Goal: Download file/media

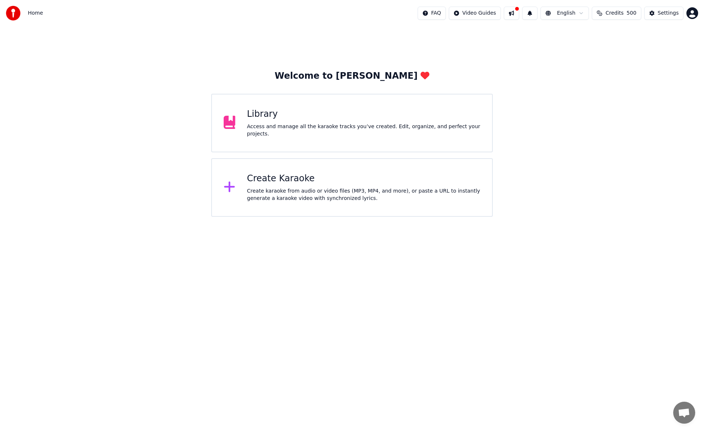
click at [374, 120] on div "Library" at bounding box center [364, 115] width 234 height 12
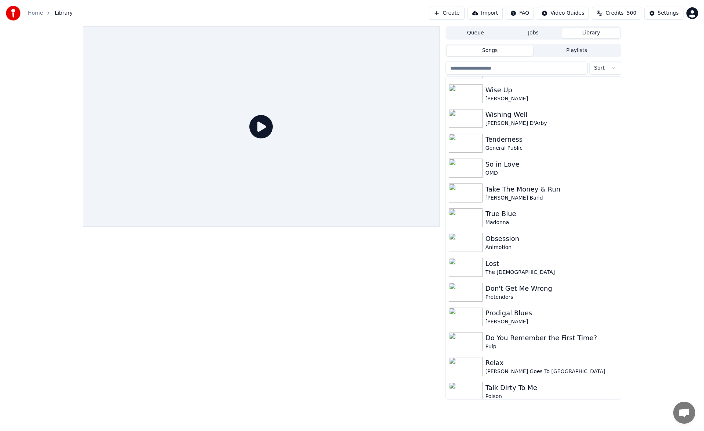
scroll to position [1739, 0]
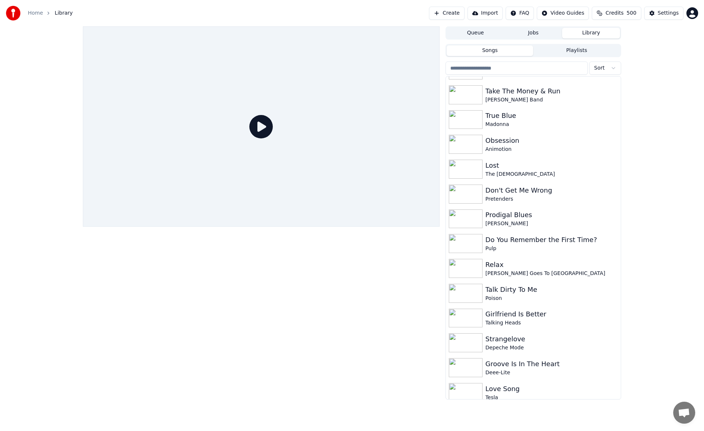
click at [679, 214] on div "Queue Jobs Library Songs Playlists Sort So in Love OMD Take The Money & Run [PE…" at bounding box center [352, 213] width 704 height 374
click at [679, 191] on div "Queue Jobs Library Songs Playlists Sort So in Love OMD Take The Money & Run [PE…" at bounding box center [352, 213] width 704 height 374
click at [547, 364] on div "Groove Is In The Heart" at bounding box center [547, 364] width 125 height 10
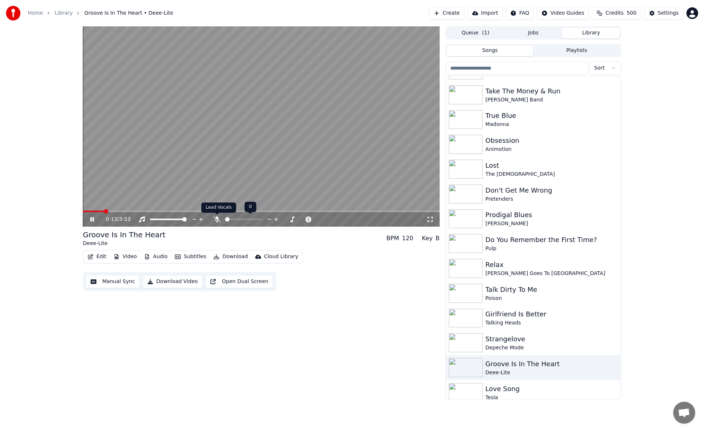
click at [217, 219] on icon at bounding box center [216, 220] width 7 height 6
click at [154, 210] on video at bounding box center [261, 126] width 357 height 201
click at [154, 212] on span at bounding box center [261, 211] width 357 height 1
click at [90, 221] on icon at bounding box center [92, 219] width 4 height 5
click at [240, 217] on span at bounding box center [240, 219] width 4 height 4
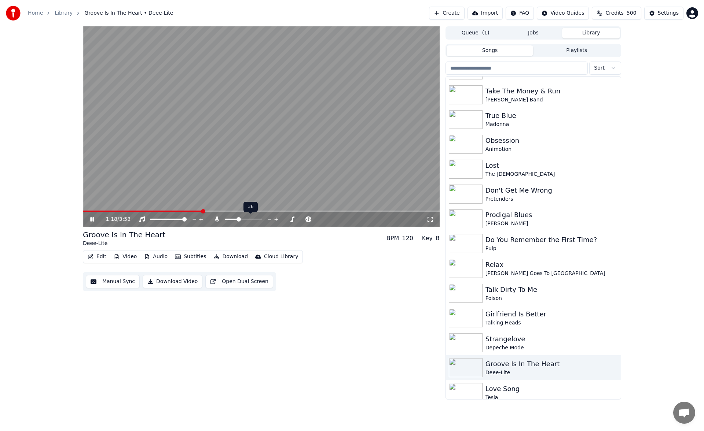
click at [238, 218] on span at bounding box center [238, 219] width 4 height 4
click at [94, 222] on icon at bounding box center [97, 220] width 17 height 6
click at [228, 255] on button "Download" at bounding box center [230, 257] width 40 height 10
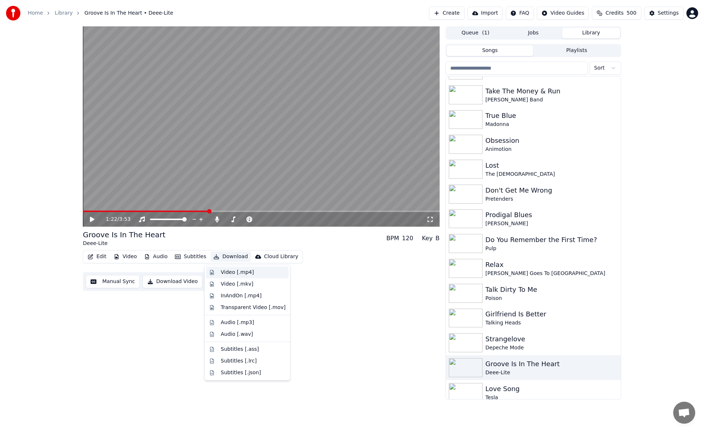
click at [242, 274] on div "Video [.mp4]" at bounding box center [237, 272] width 33 height 7
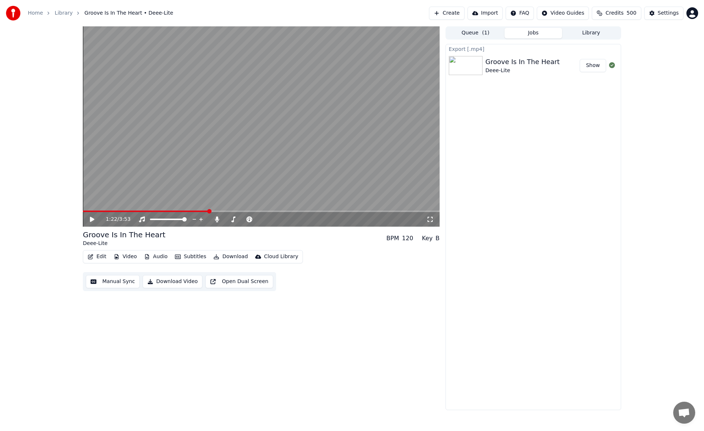
click at [92, 220] on icon at bounding box center [92, 219] width 4 height 5
click at [226, 217] on span at bounding box center [228, 219] width 4 height 4
click at [215, 211] on span at bounding box center [155, 211] width 145 height 1
click at [93, 218] on icon at bounding box center [92, 219] width 4 height 4
click at [224, 259] on button "Download" at bounding box center [230, 257] width 40 height 10
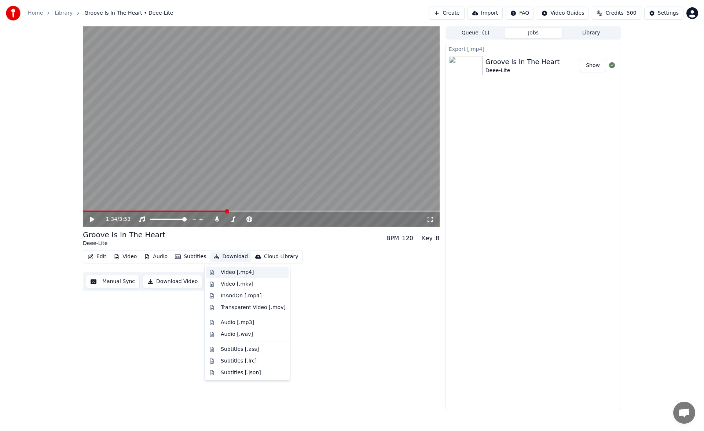
click at [231, 270] on div "Video [.mp4]" at bounding box center [237, 272] width 33 height 7
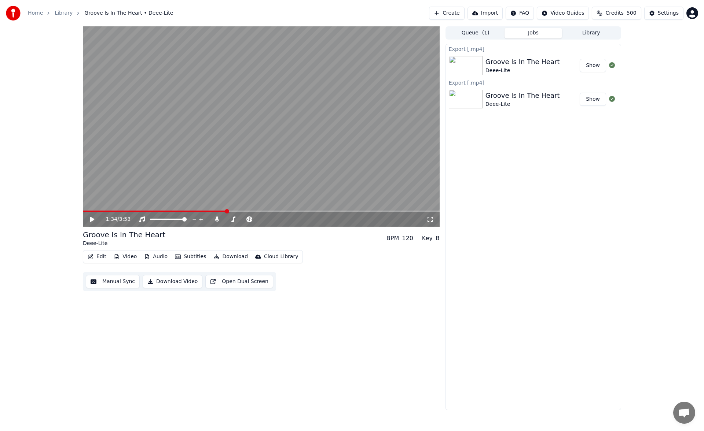
click at [591, 36] on button "Library" at bounding box center [591, 33] width 58 height 11
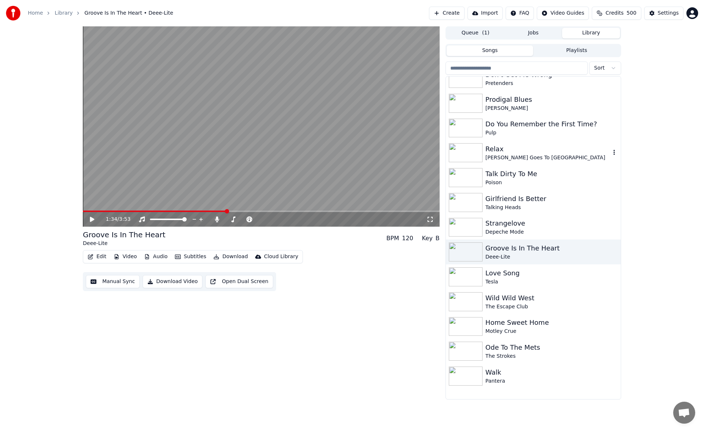
scroll to position [1870, 0]
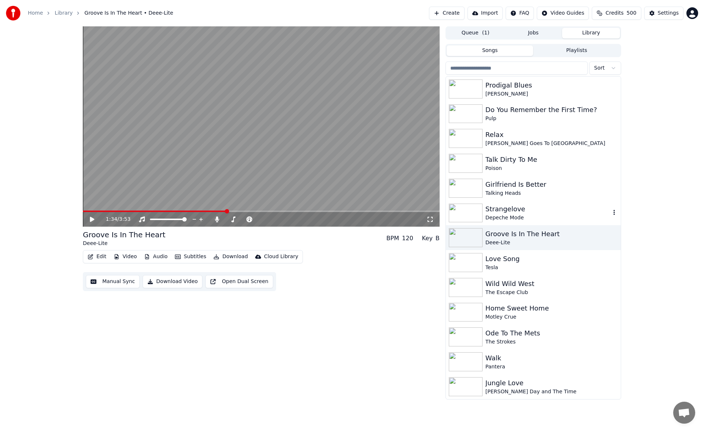
click at [541, 207] on div "Strangelove" at bounding box center [547, 209] width 125 height 10
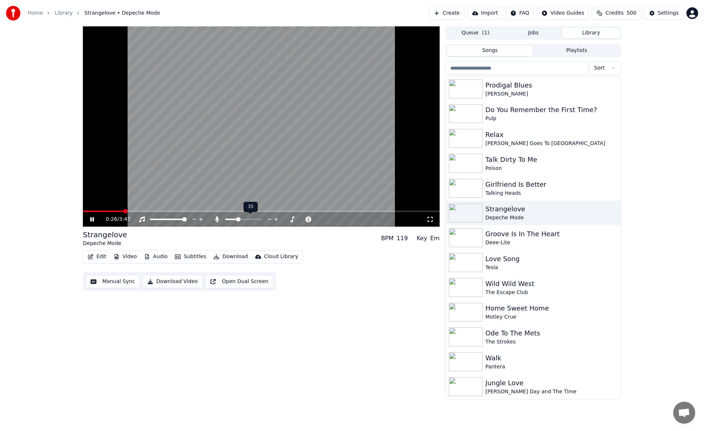
click at [238, 220] on span at bounding box center [238, 219] width 4 height 4
click at [240, 218] on span at bounding box center [240, 219] width 4 height 4
click at [210, 211] on span at bounding box center [261, 211] width 357 height 1
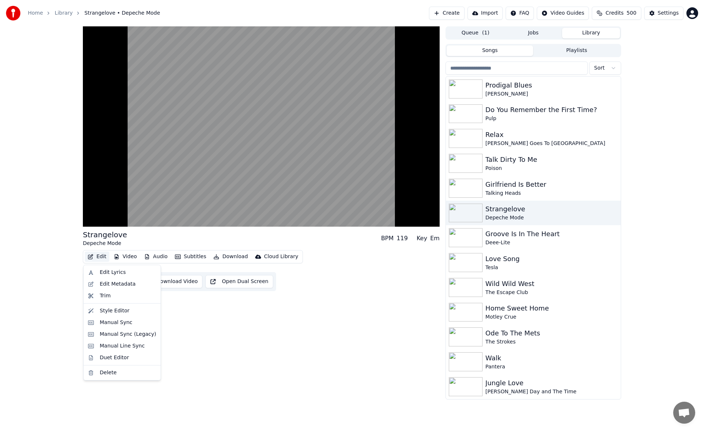
click at [101, 255] on button "Edit" at bounding box center [97, 257] width 25 height 10
click at [106, 314] on div "Style Editor" at bounding box center [115, 311] width 30 height 7
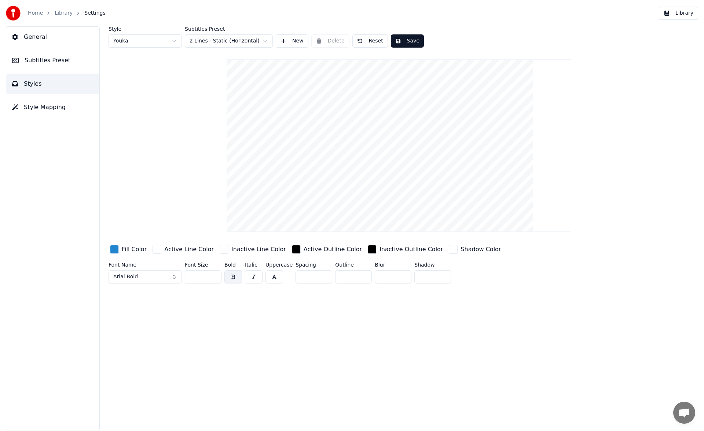
click at [67, 110] on button "Style Mapping" at bounding box center [52, 107] width 93 height 21
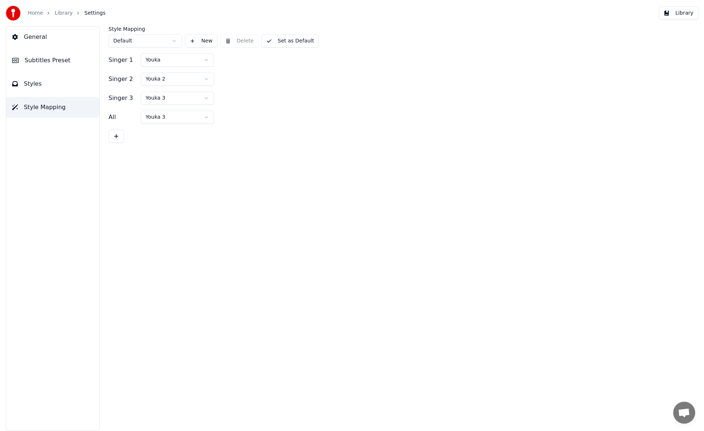
click at [70, 59] on button "Subtitles Preset" at bounding box center [52, 60] width 93 height 21
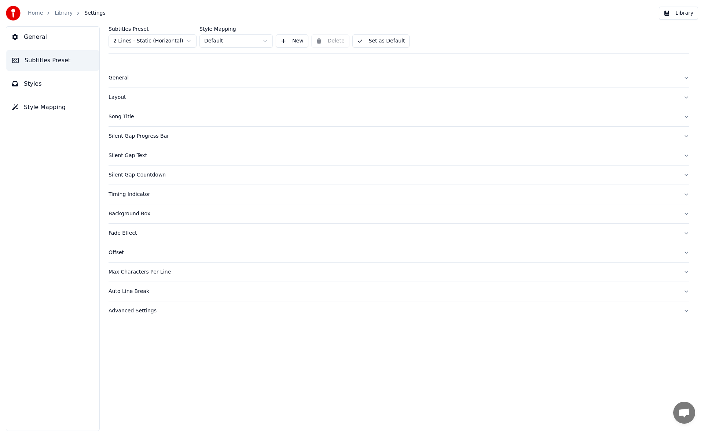
click at [685, 175] on button "Silent Gap Countdown" at bounding box center [399, 175] width 581 height 19
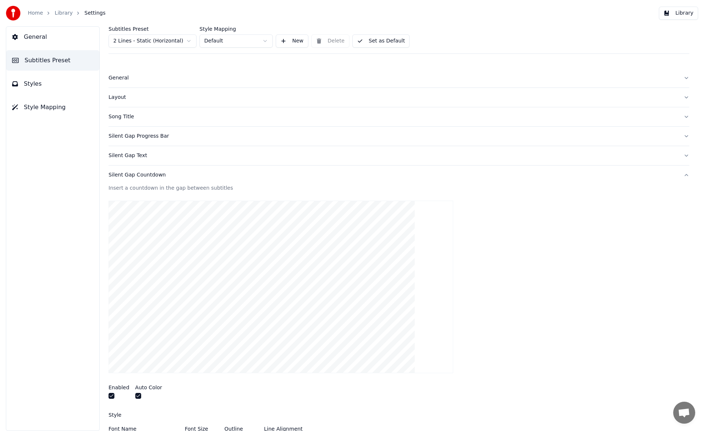
click at [681, 175] on button "Silent Gap Countdown" at bounding box center [399, 175] width 581 height 19
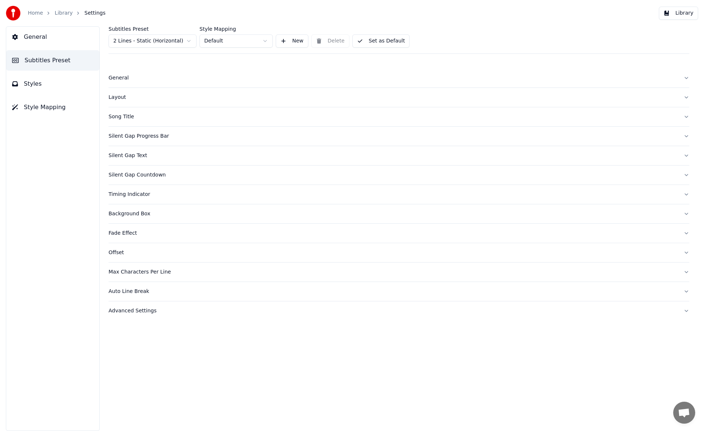
click at [686, 235] on button "Fade Effect" at bounding box center [399, 233] width 581 height 19
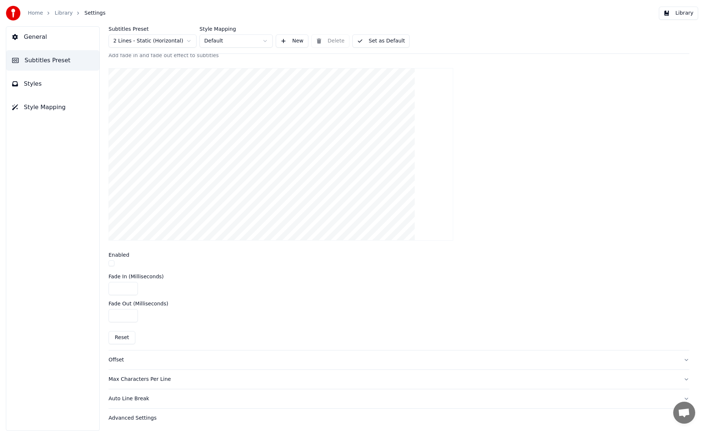
scroll to position [193, 0]
click at [679, 379] on button "Max Characters Per Line" at bounding box center [399, 377] width 581 height 19
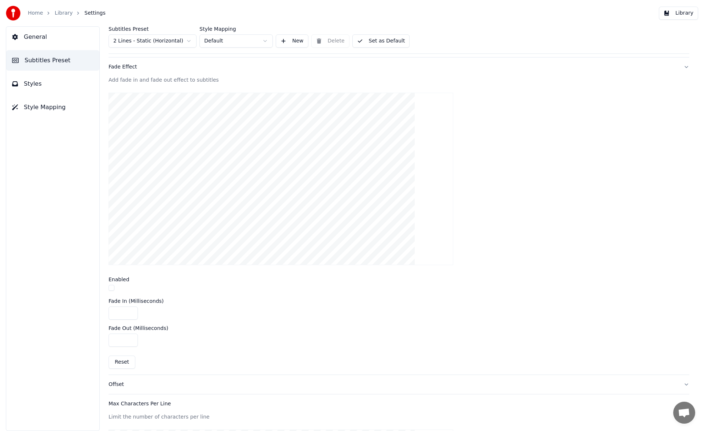
scroll to position [166, 0]
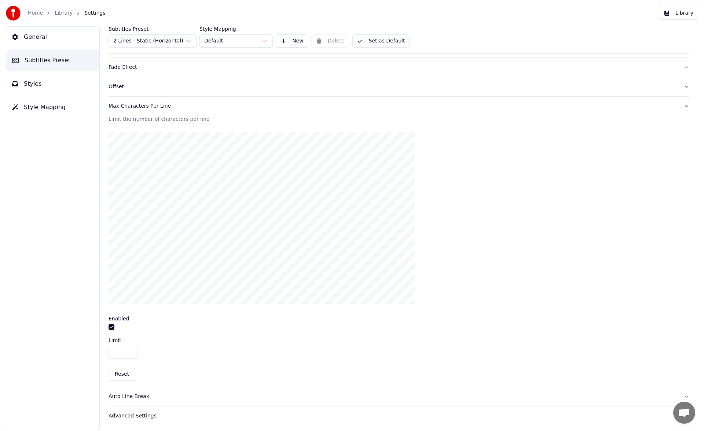
click at [44, 41] on button "General" at bounding box center [52, 37] width 93 height 21
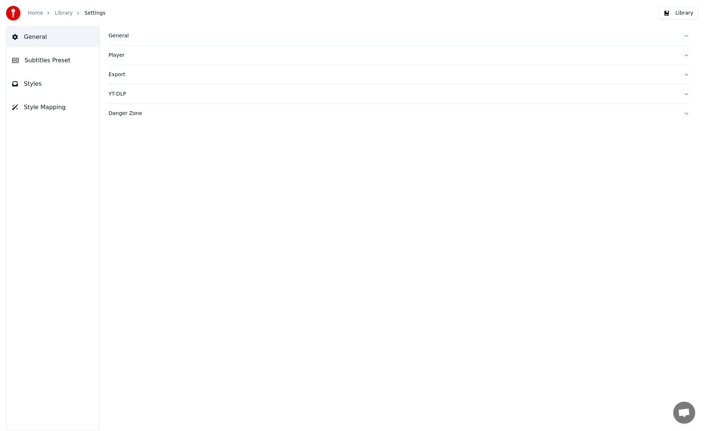
scroll to position [0, 0]
click at [685, 35] on button "General" at bounding box center [399, 35] width 581 height 19
click at [36, 14] on link "Home" at bounding box center [35, 13] width 15 height 7
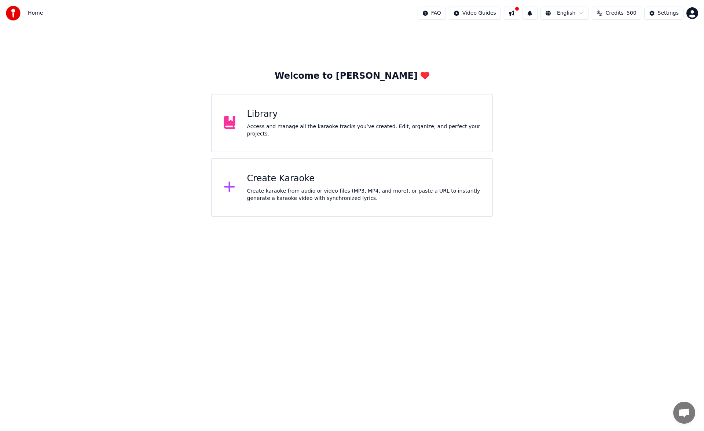
click at [386, 120] on div "Library" at bounding box center [364, 115] width 234 height 12
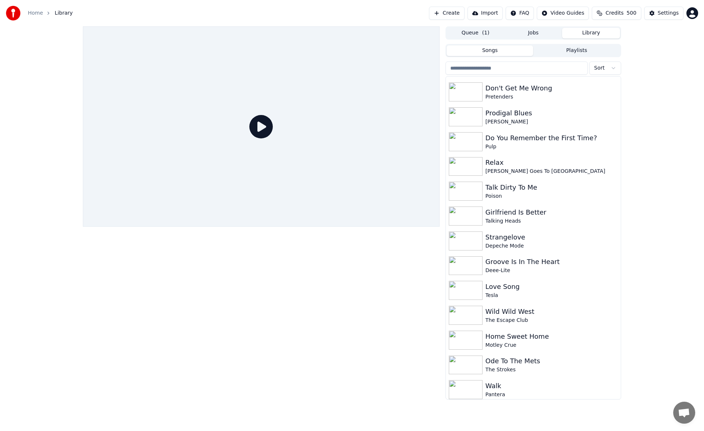
scroll to position [1855, 0]
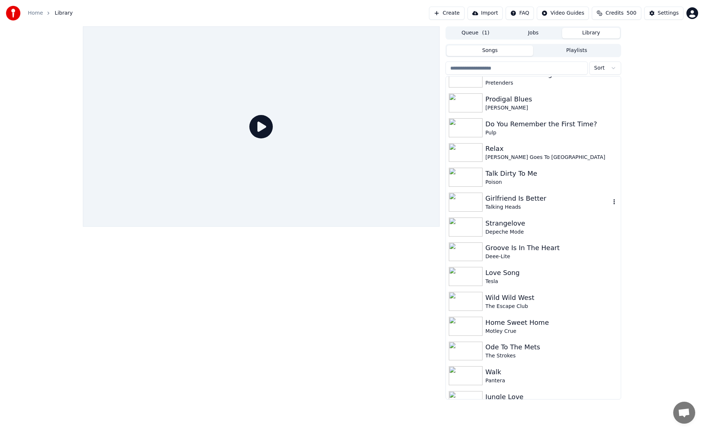
click at [524, 202] on div "Girlfriend Is Better" at bounding box center [547, 199] width 125 height 10
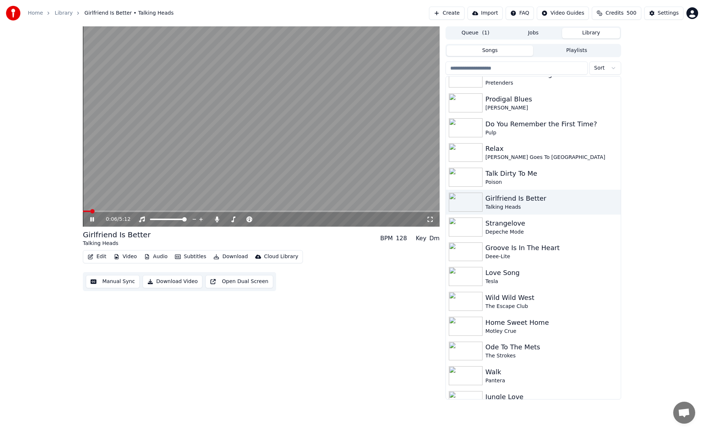
click at [149, 211] on span at bounding box center [261, 211] width 357 height 1
click at [240, 217] on span at bounding box center [240, 219] width 4 height 4
click at [90, 218] on icon at bounding box center [97, 220] width 17 height 6
click at [229, 258] on button "Download" at bounding box center [230, 257] width 40 height 10
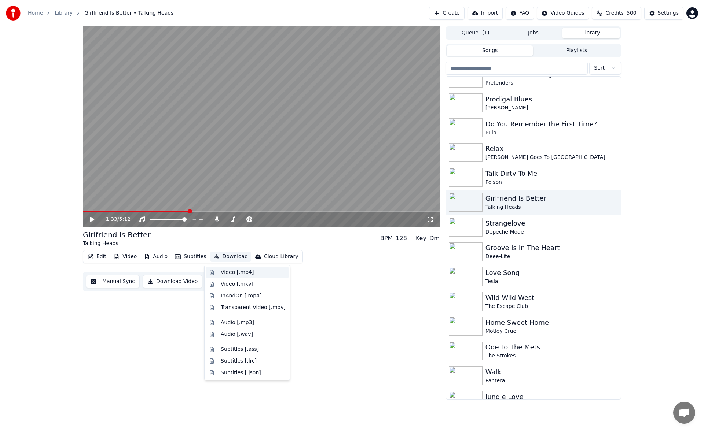
click at [231, 272] on div "Video [.mp4]" at bounding box center [237, 272] width 33 height 7
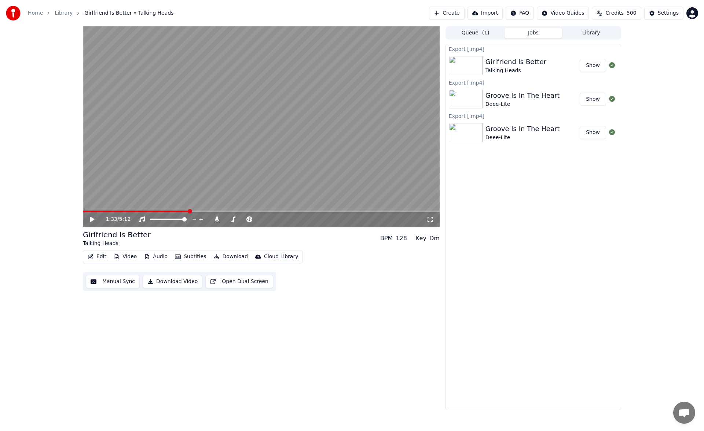
click at [92, 220] on icon at bounding box center [92, 219] width 4 height 5
click at [225, 218] on span at bounding box center [227, 219] width 4 height 4
click at [91, 218] on icon at bounding box center [92, 219] width 4 height 4
click at [235, 256] on button "Download" at bounding box center [230, 257] width 40 height 10
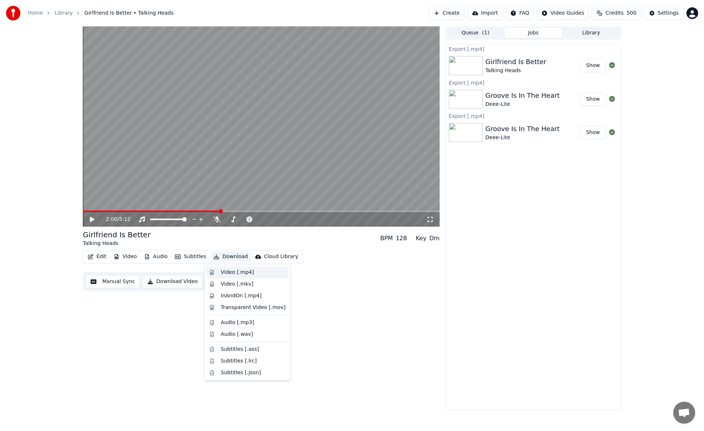
click at [239, 271] on div "Video [.mp4]" at bounding box center [237, 272] width 33 height 7
